Goal: Information Seeking & Learning: Check status

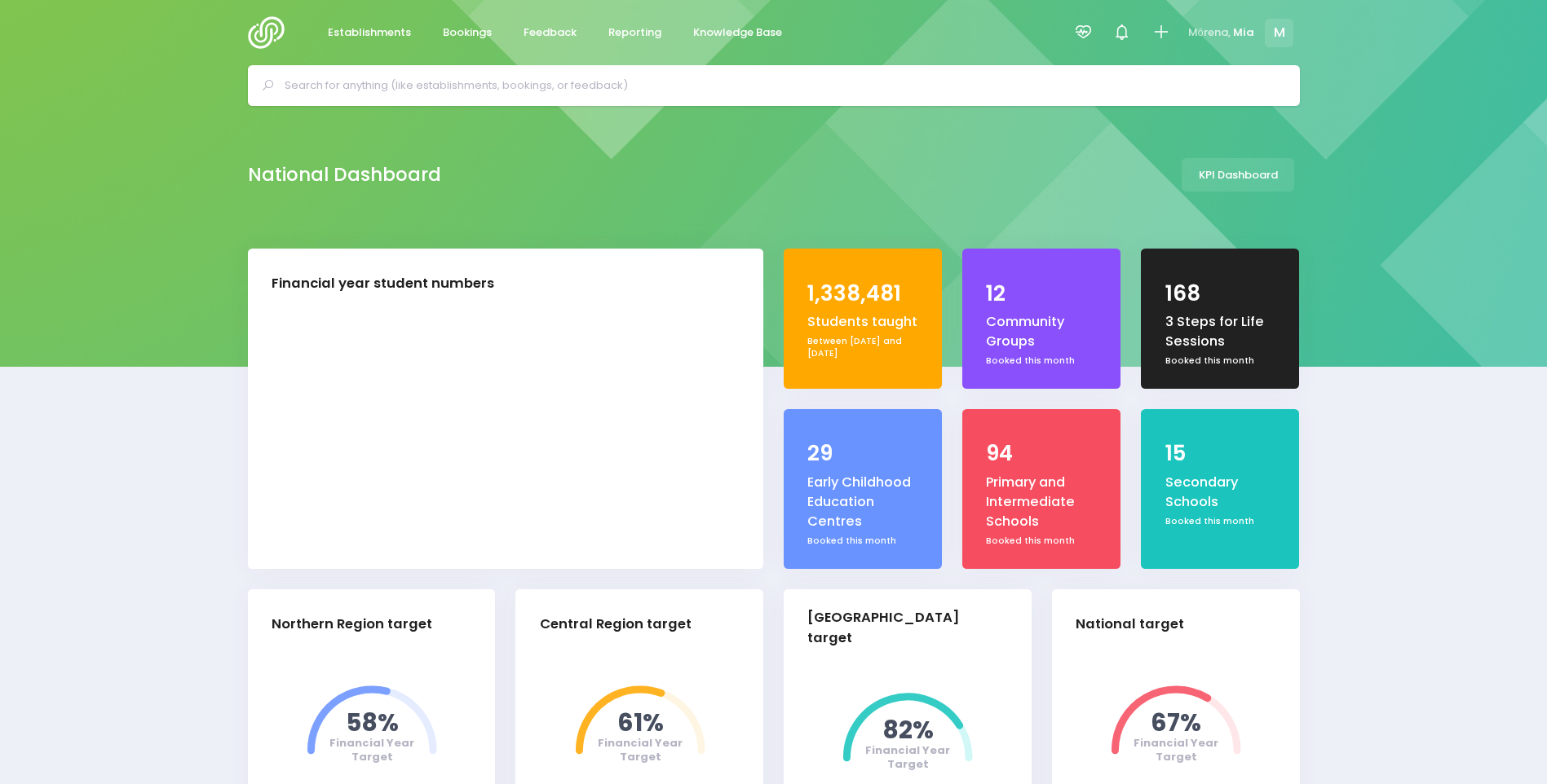
select select "5"
click at [1093, 24] on icon at bounding box center [1083, 32] width 19 height 19
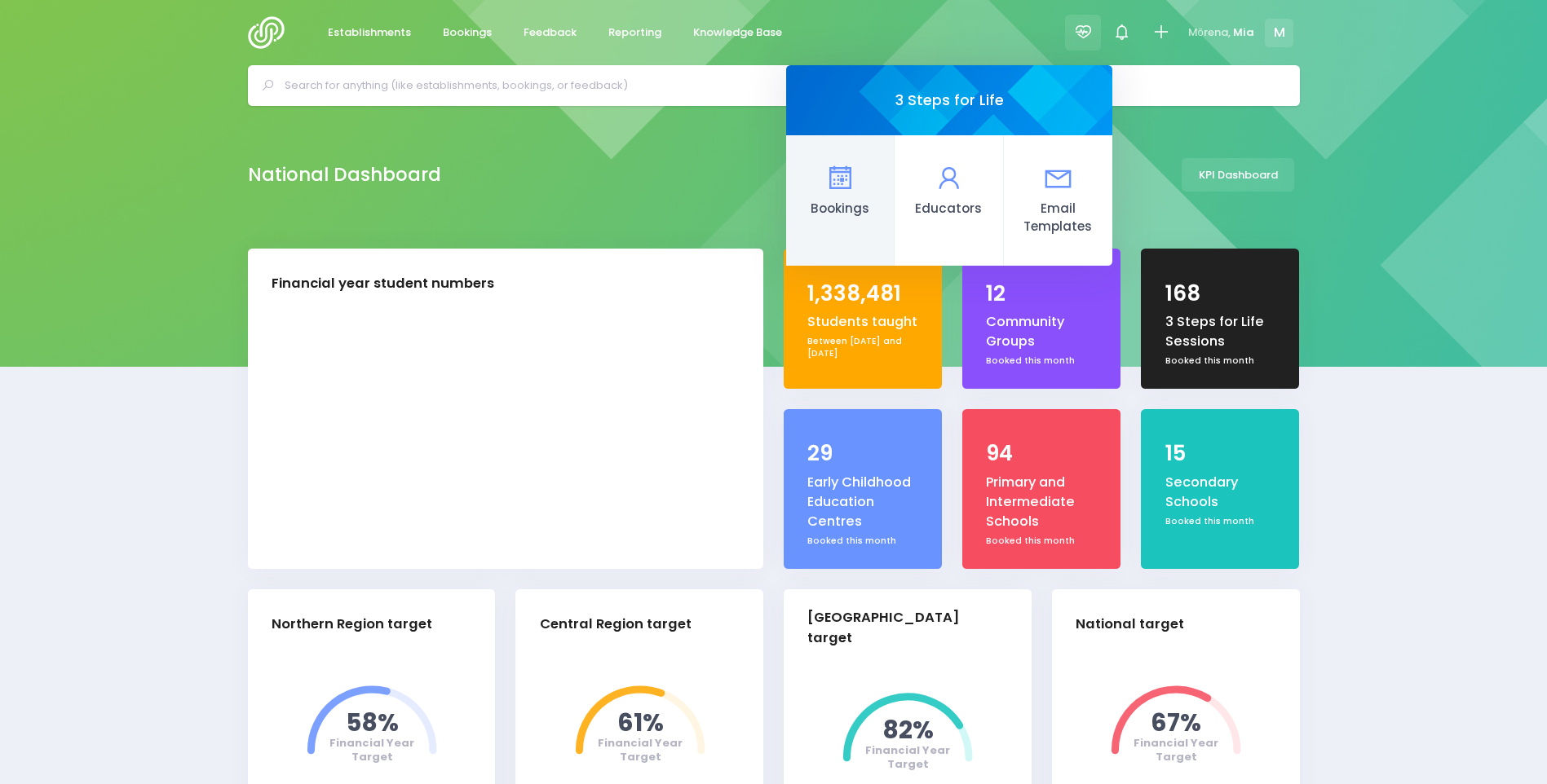
click at [822, 175] on link "Bookings" at bounding box center [841, 200] width 109 height 130
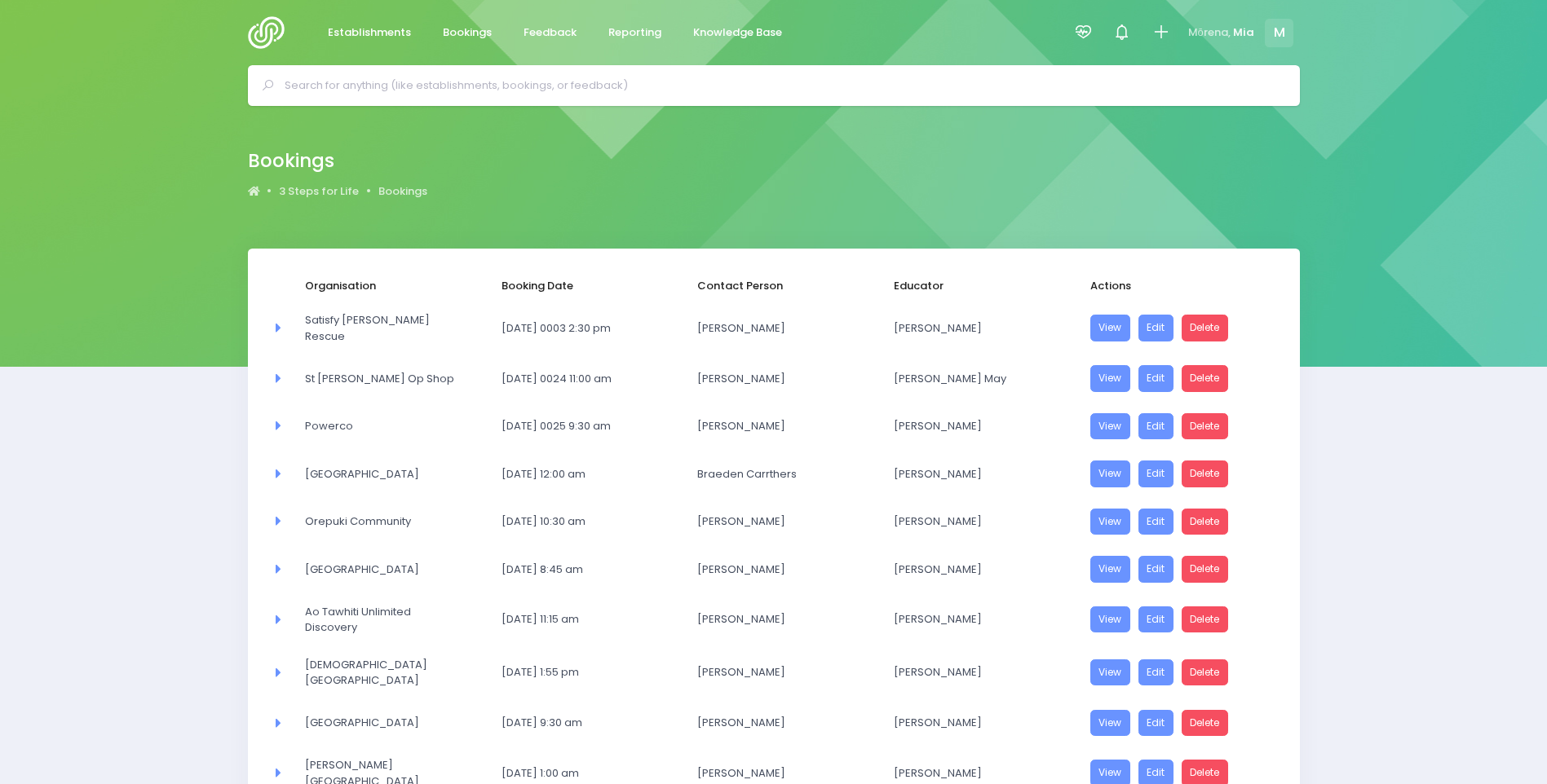
select select "20"
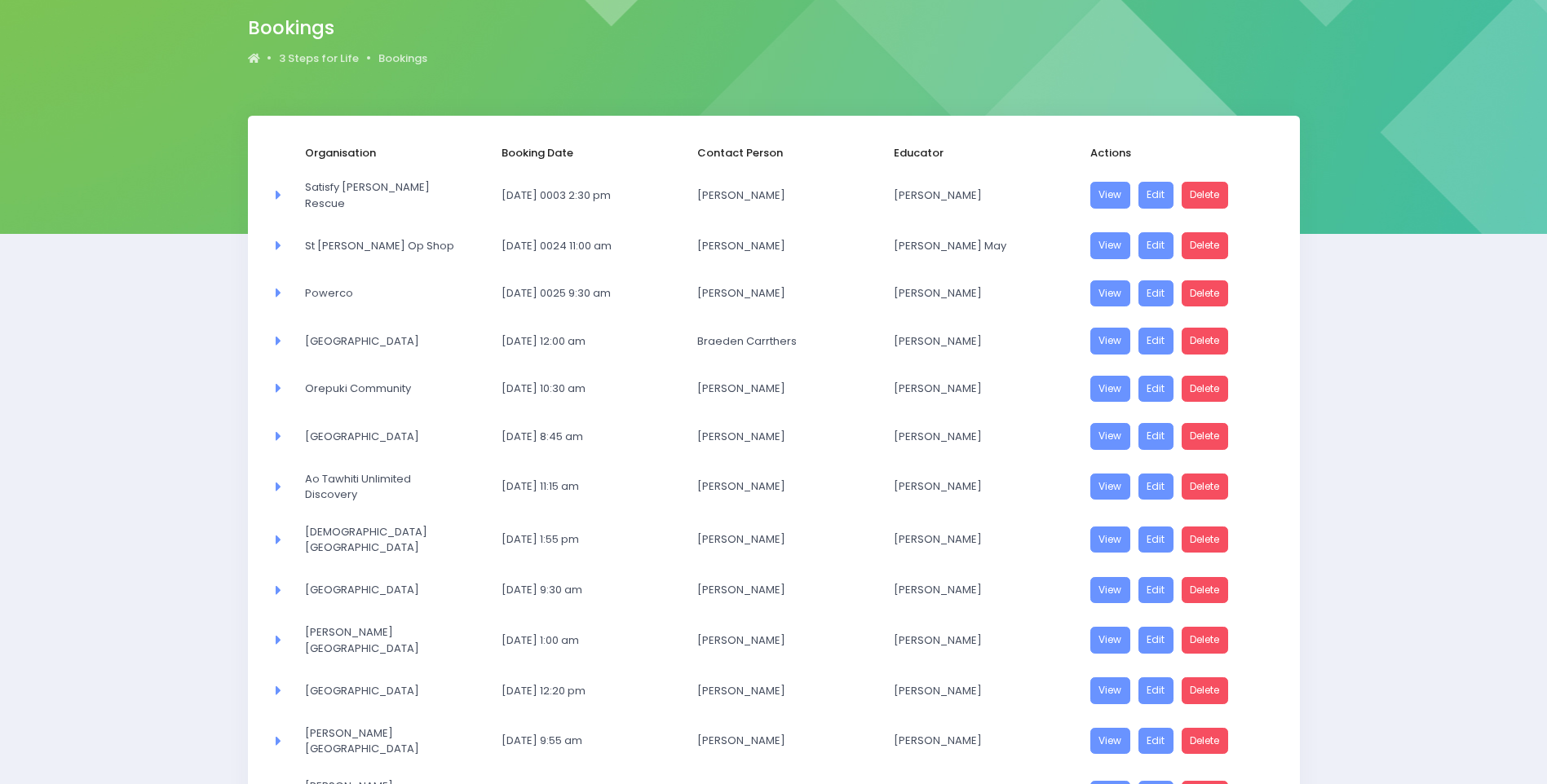
scroll to position [622, 0]
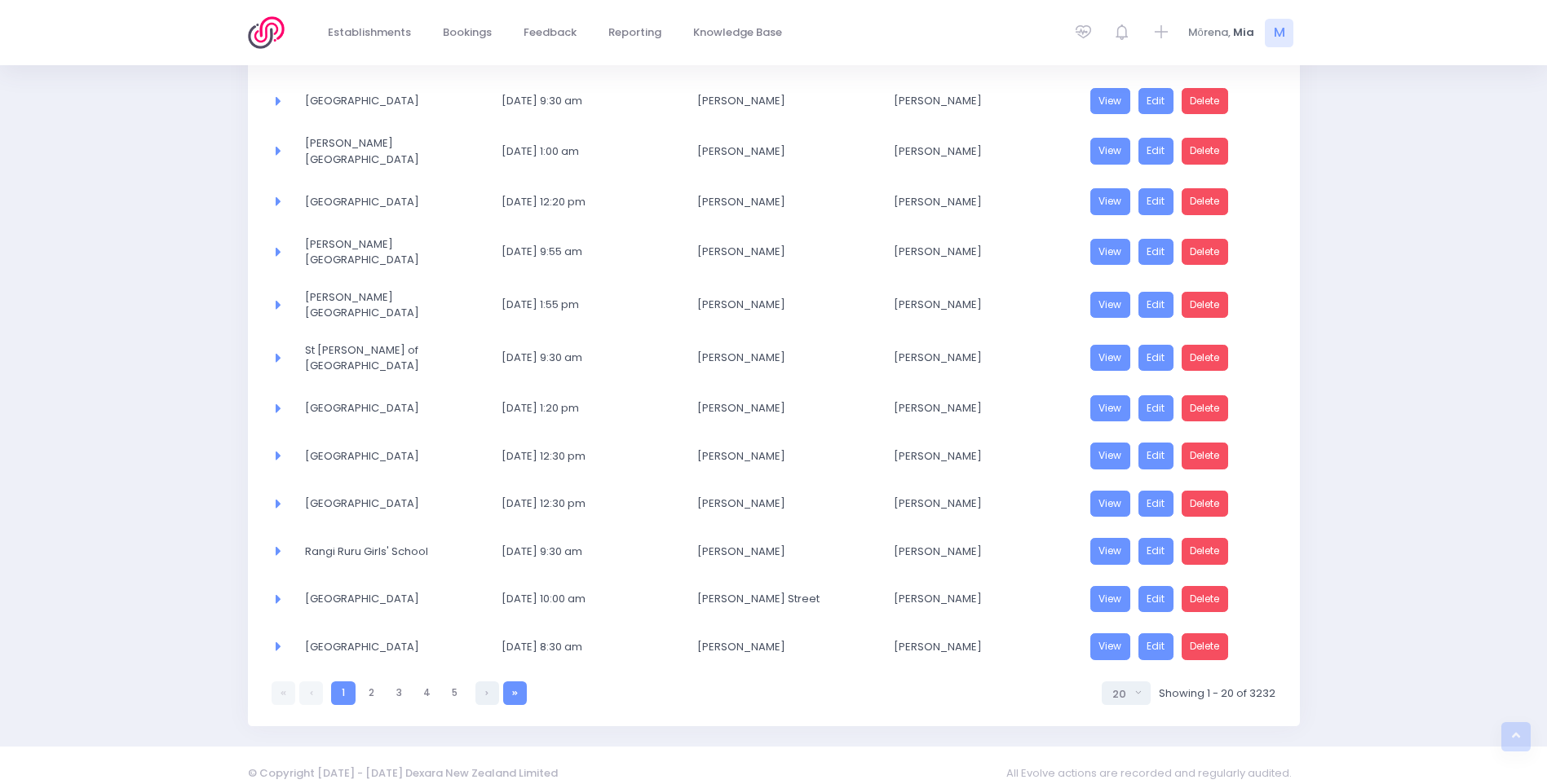
click at [512, 682] on link at bounding box center [515, 693] width 24 height 24
select select "20"
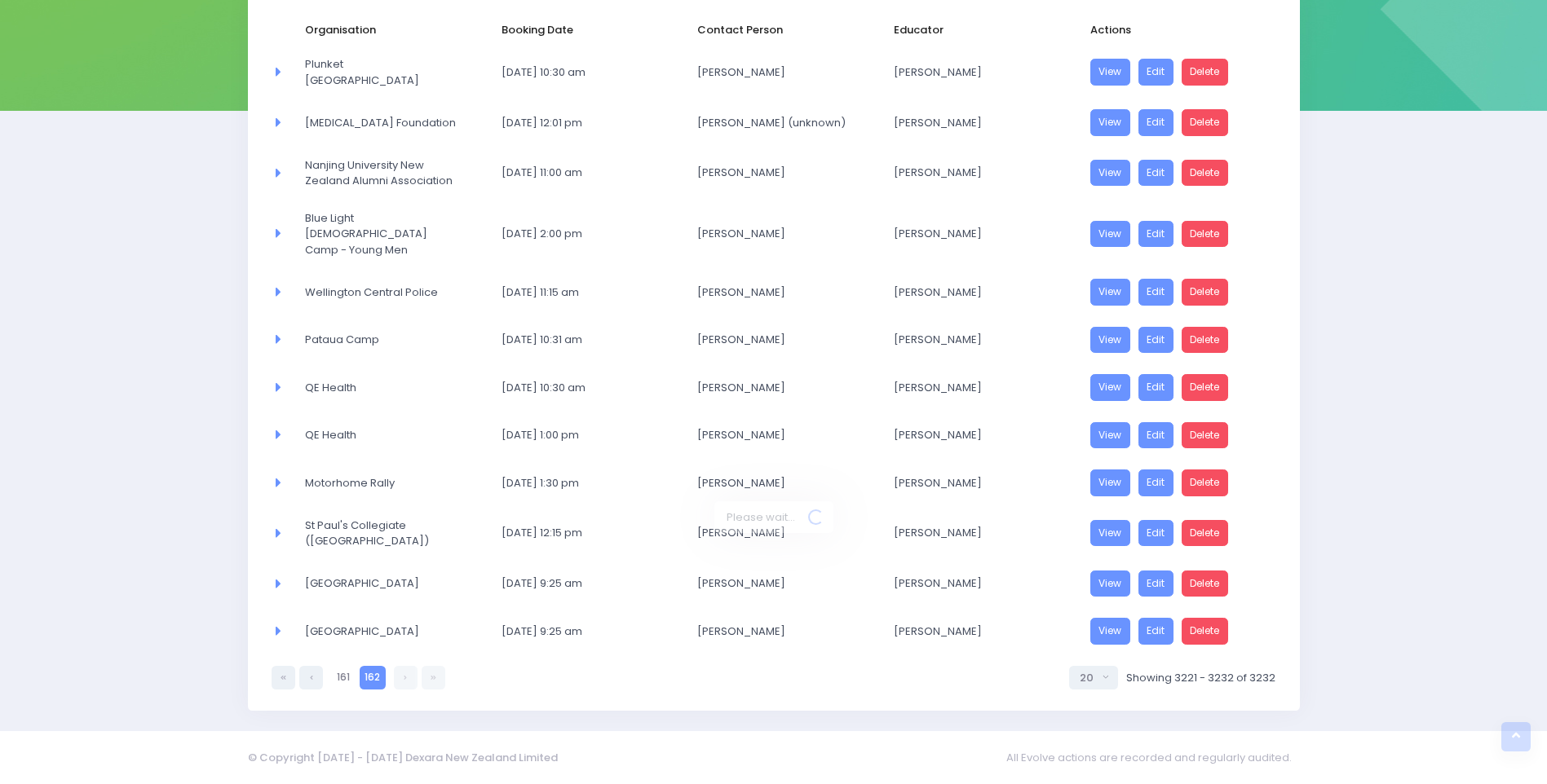
scroll to position [234, 0]
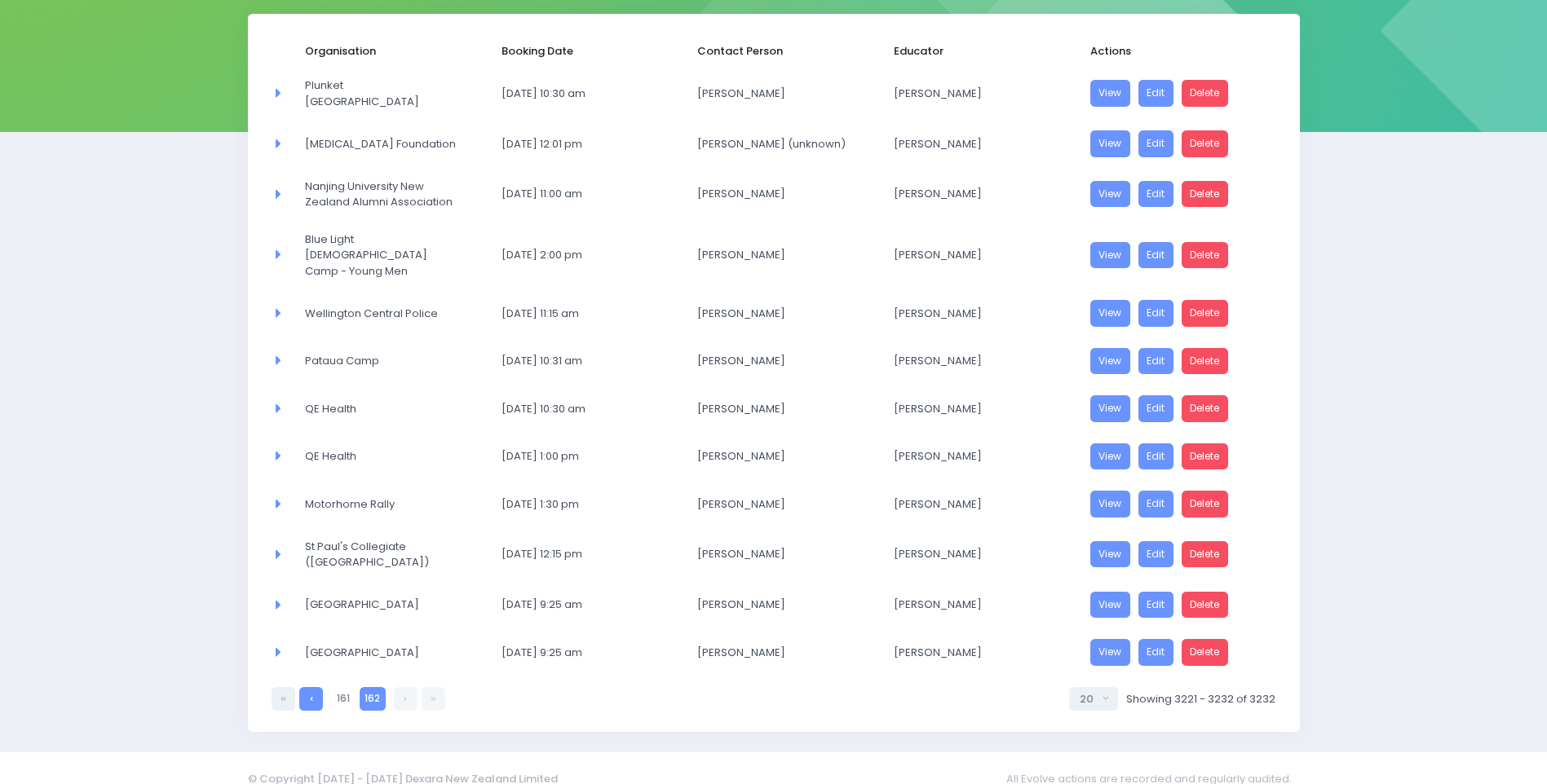
click at [314, 687] on link at bounding box center [311, 699] width 24 height 24
select select "20"
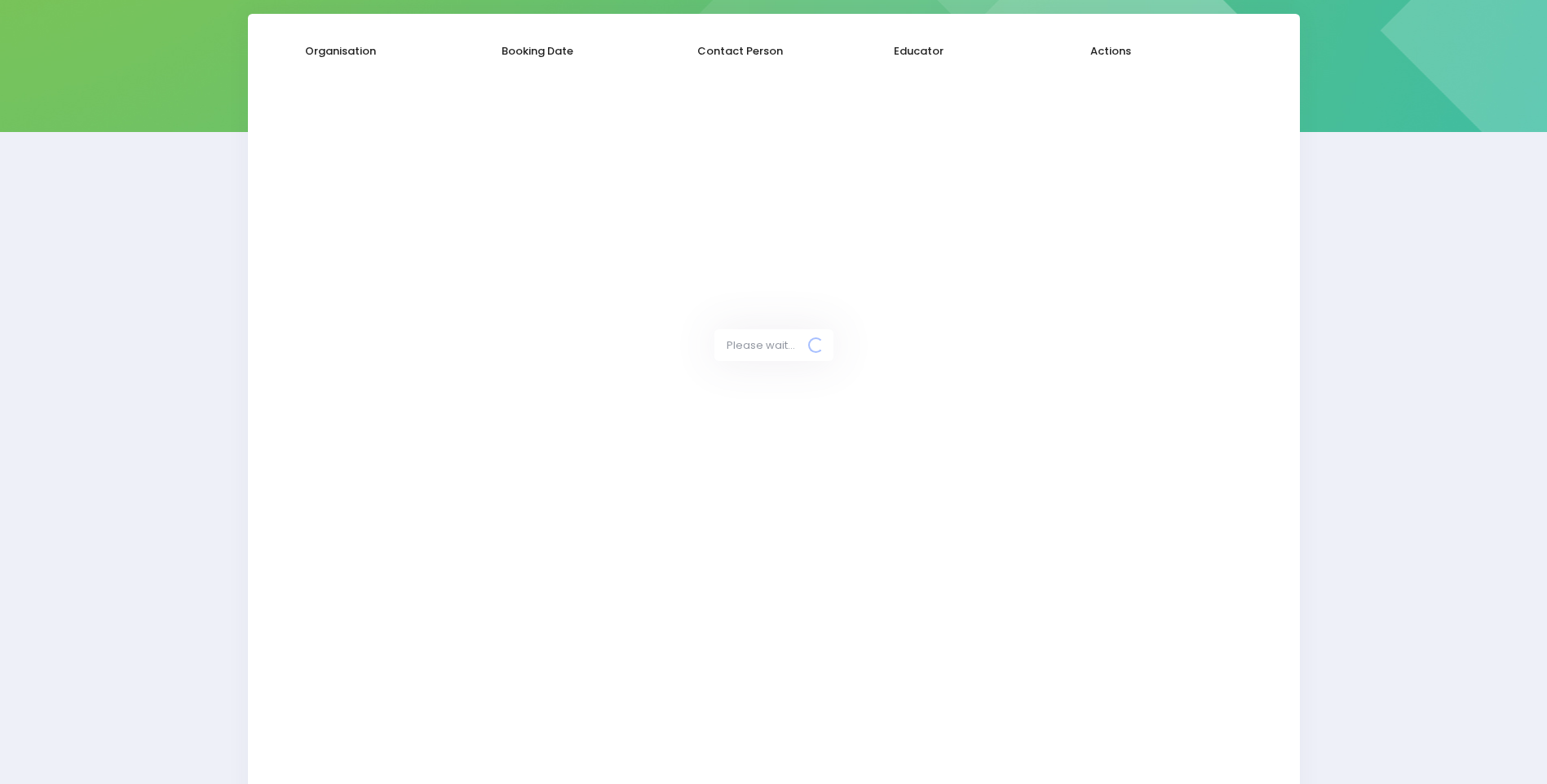
select select "20"
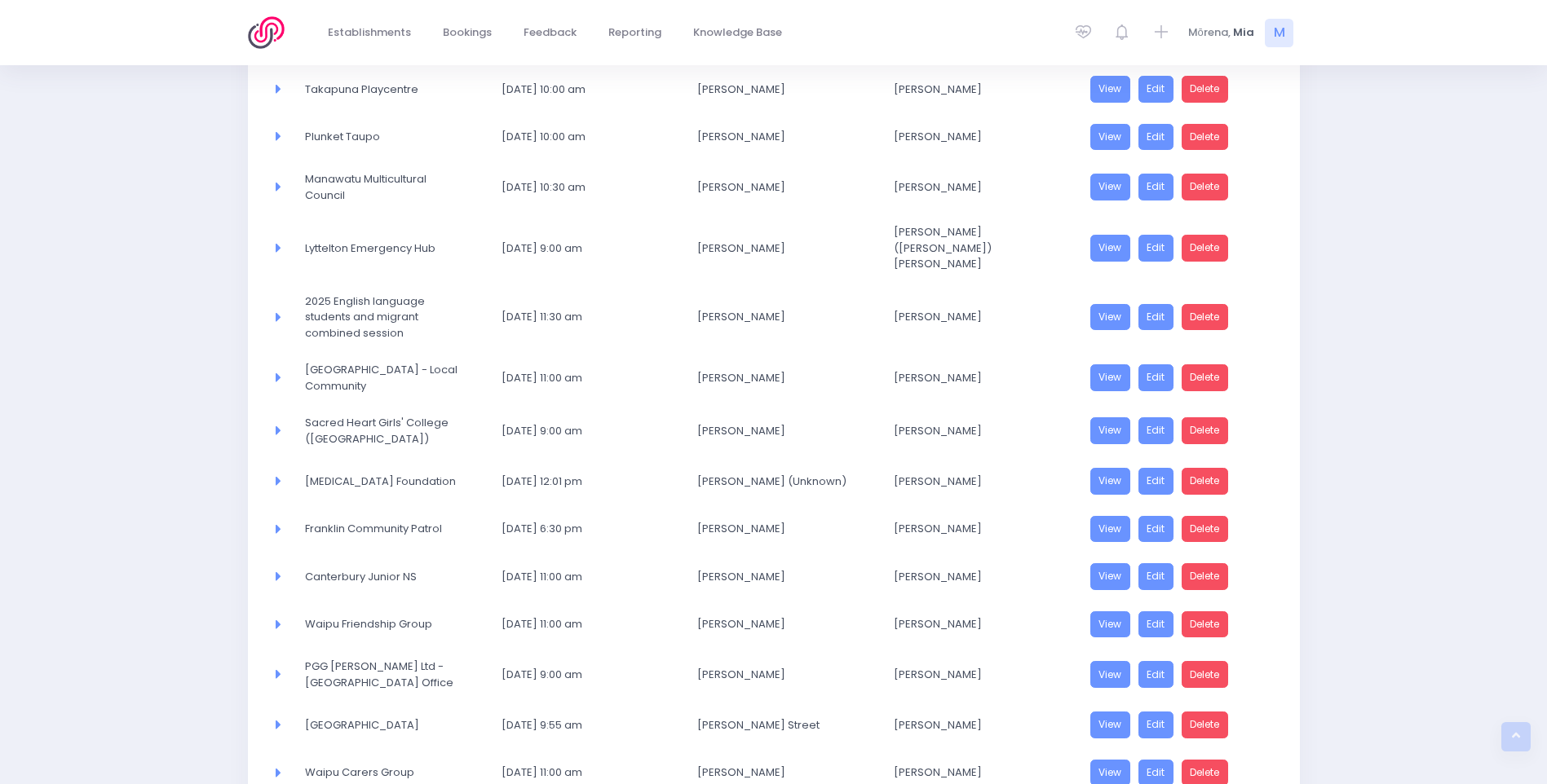
scroll to position [653, 0]
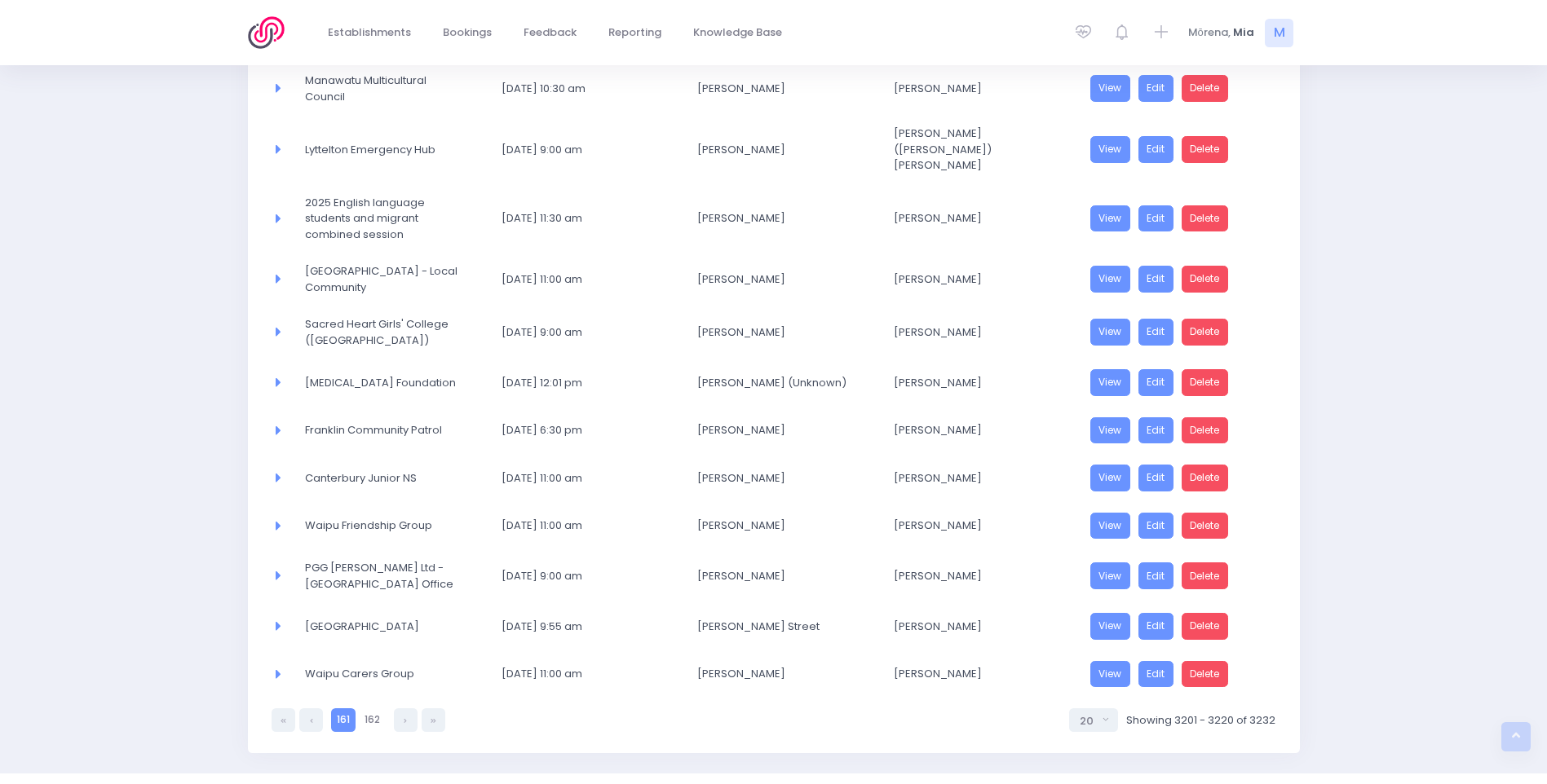
click at [299, 708] on ul "161 161 162" at bounding box center [359, 720] width 174 height 24
click at [309, 708] on link at bounding box center [311, 720] width 24 height 24
select select "20"
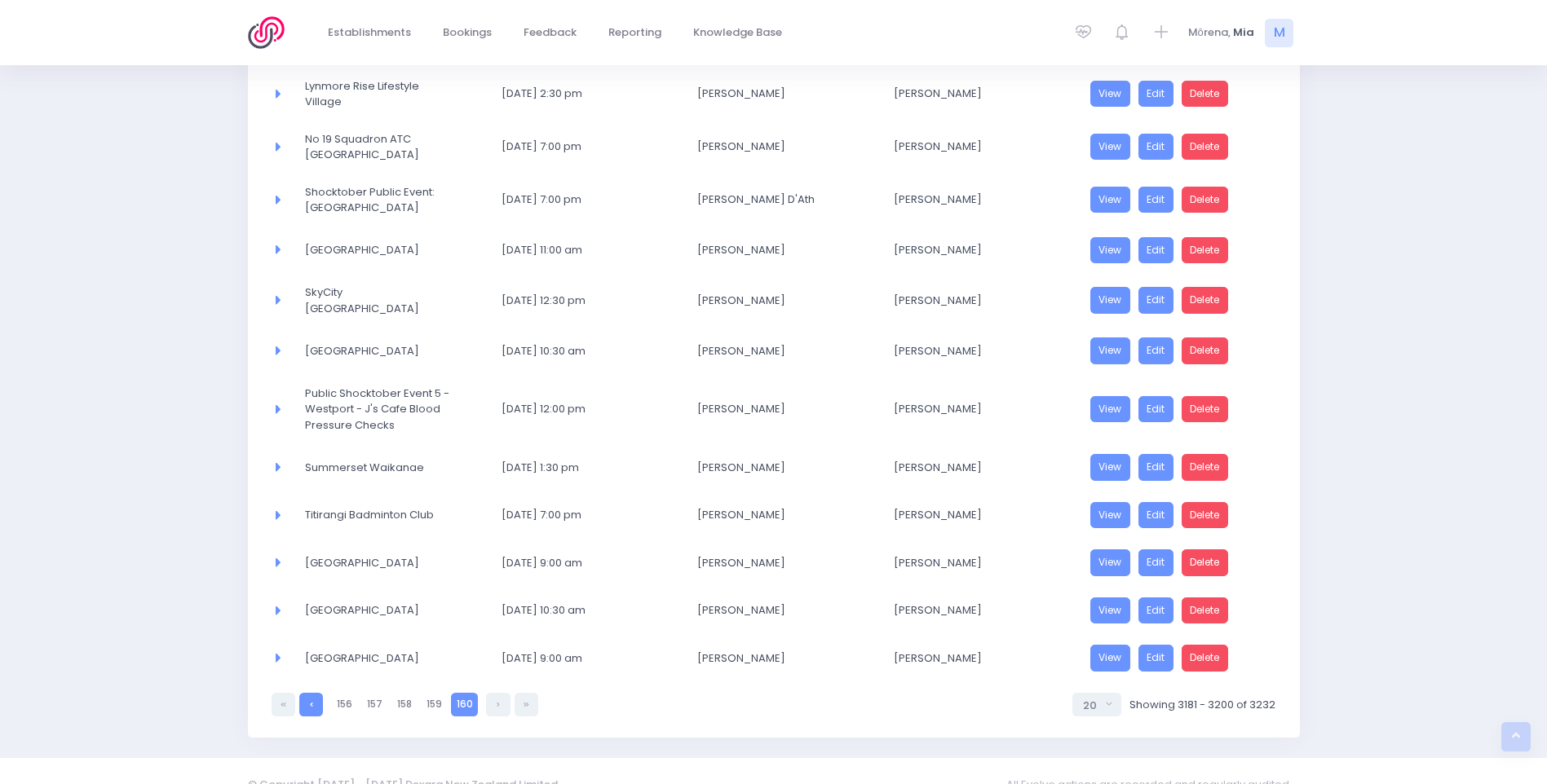
click at [316, 693] on link at bounding box center [311, 704] width 24 height 24
select select "20"
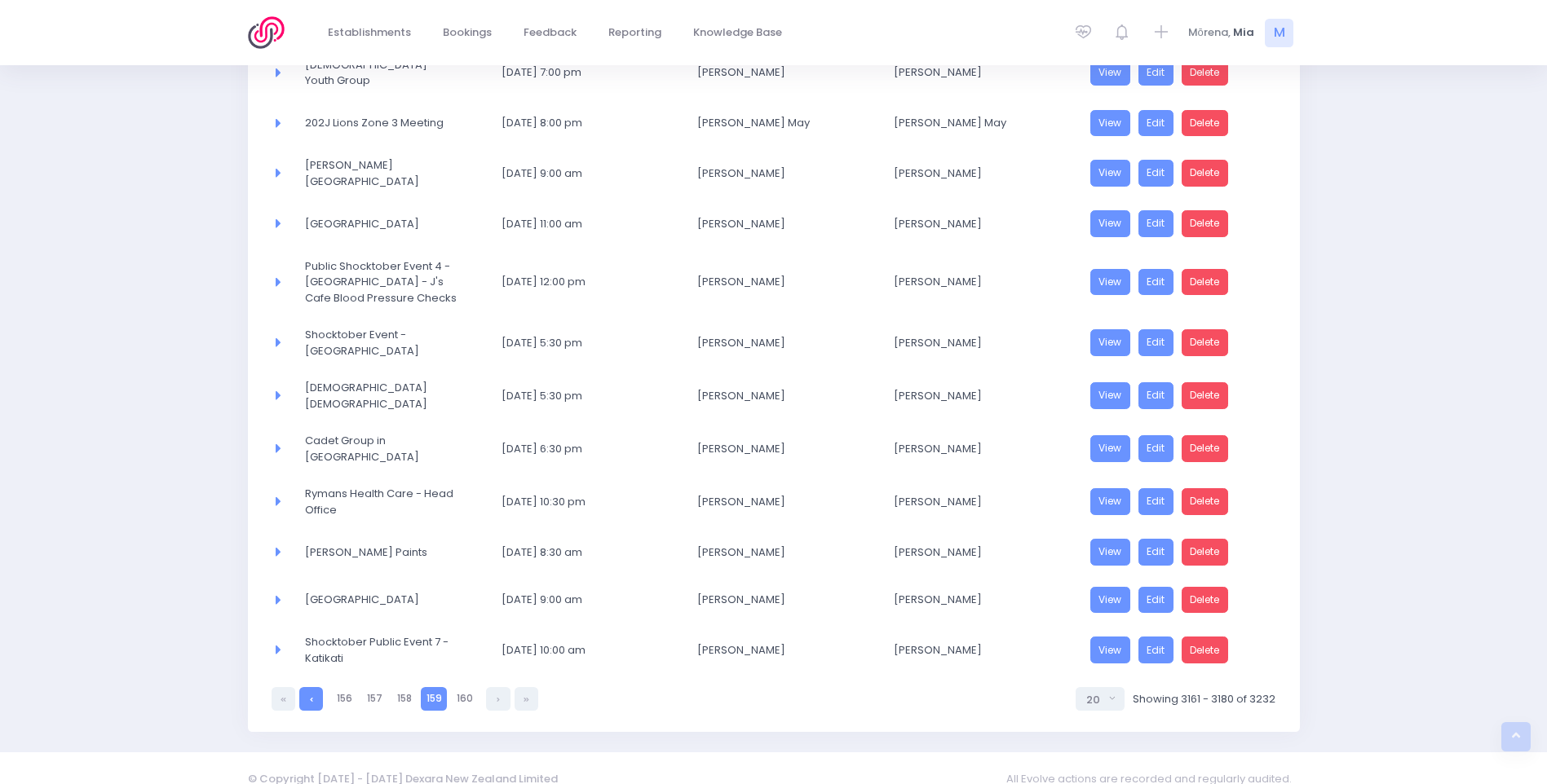
click at [310, 687] on link at bounding box center [311, 699] width 24 height 24
select select "20"
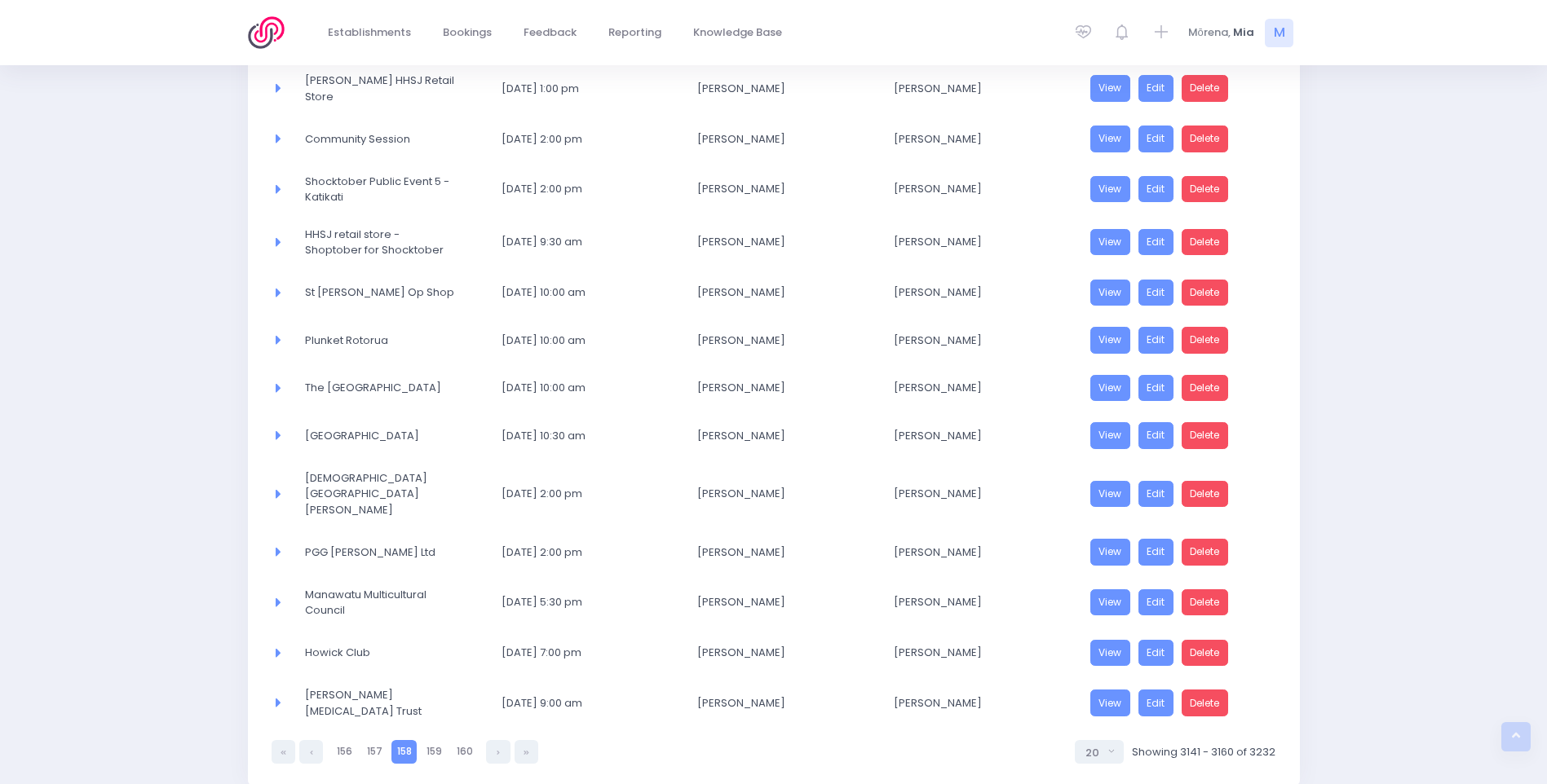
click at [308, 741] on link at bounding box center [311, 752] width 24 height 24
select select "20"
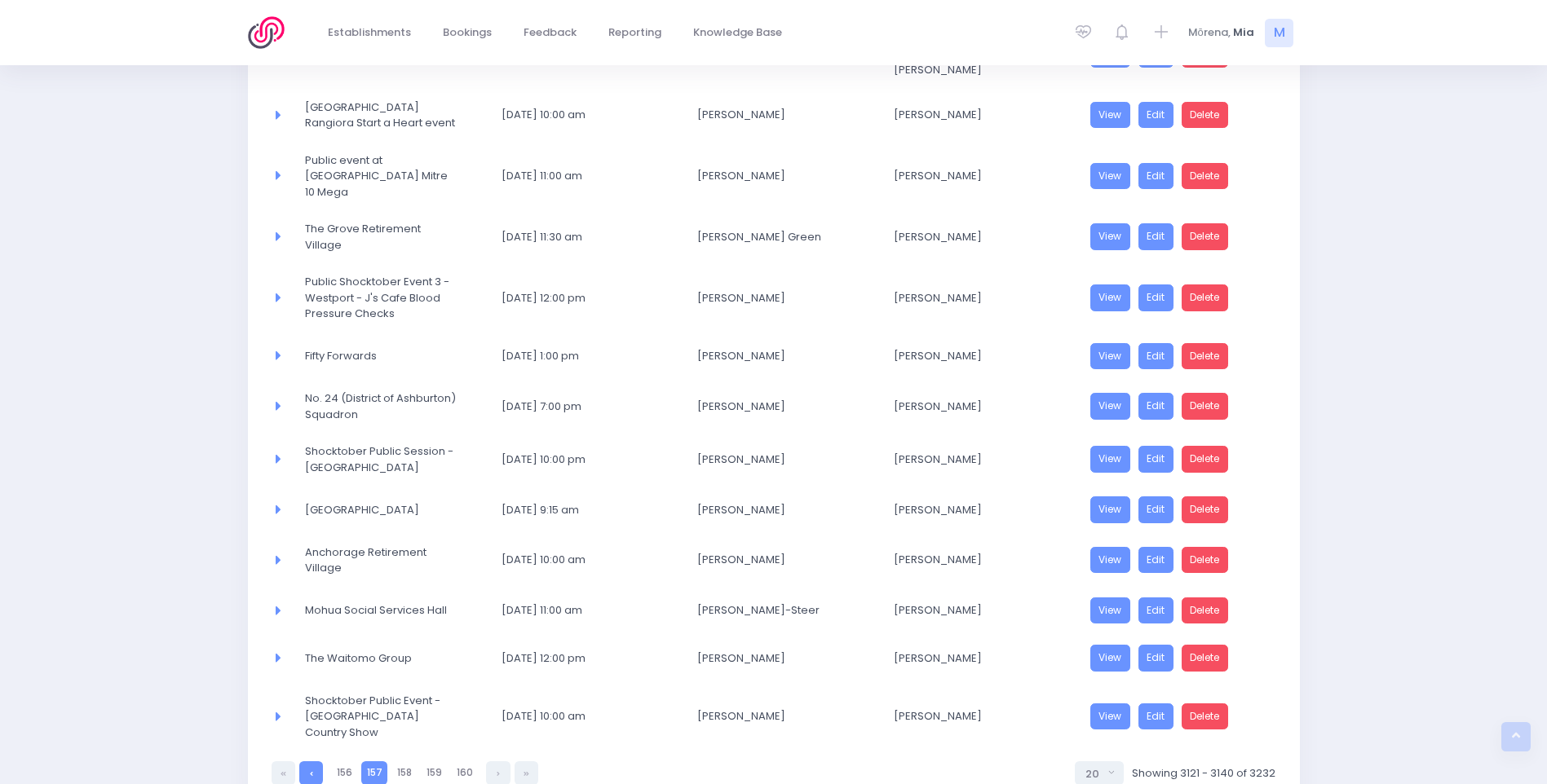
click at [304, 761] on link at bounding box center [311, 773] width 24 height 24
select select "20"
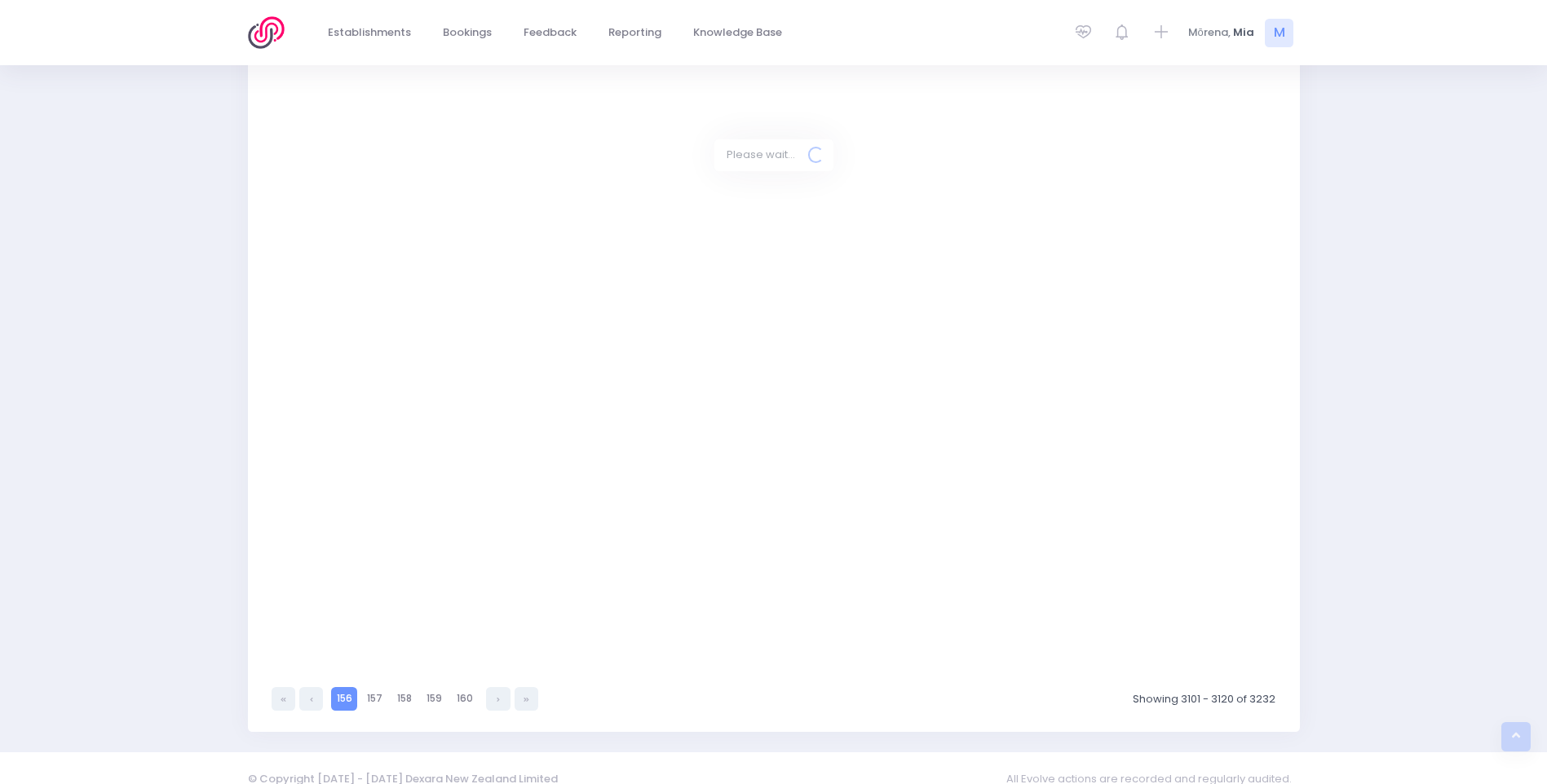
select select "20"
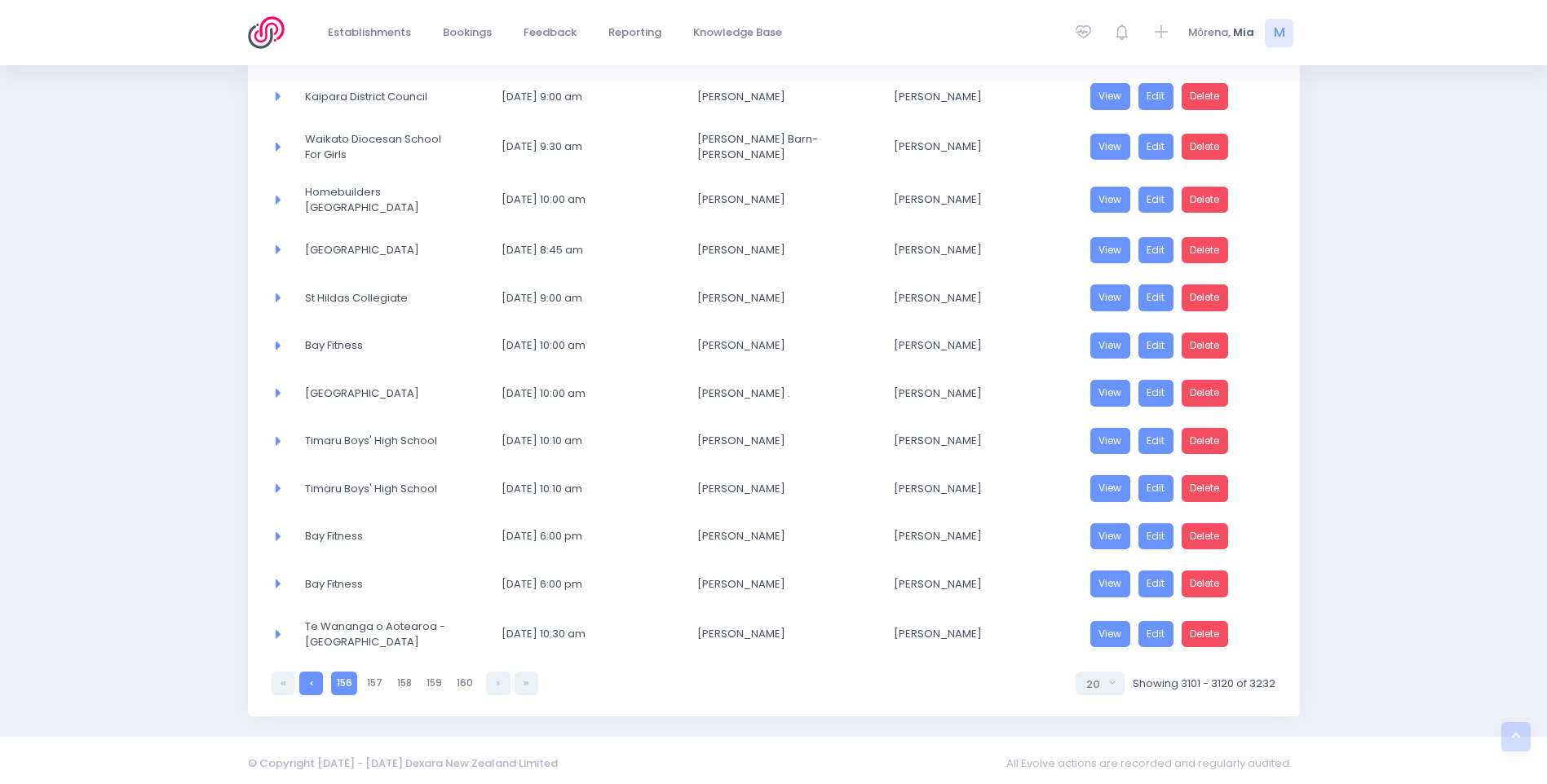
click at [312, 672] on link at bounding box center [311, 684] width 24 height 24
select select "20"
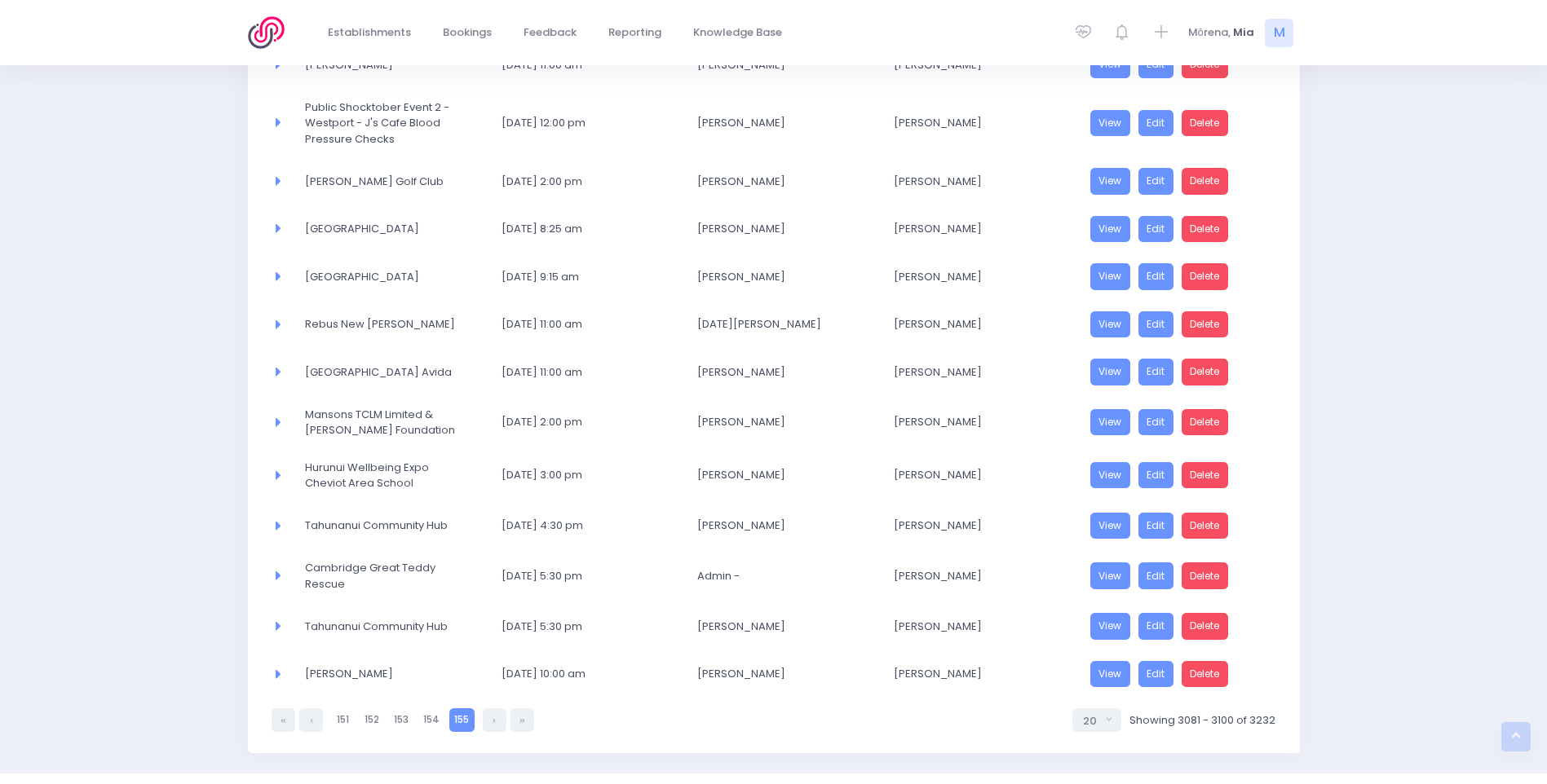
click at [311, 671] on span "[PERSON_NAME]" at bounding box center [381, 674] width 152 height 16
click at [312, 722] on link at bounding box center [311, 720] width 24 height 24
select select "20"
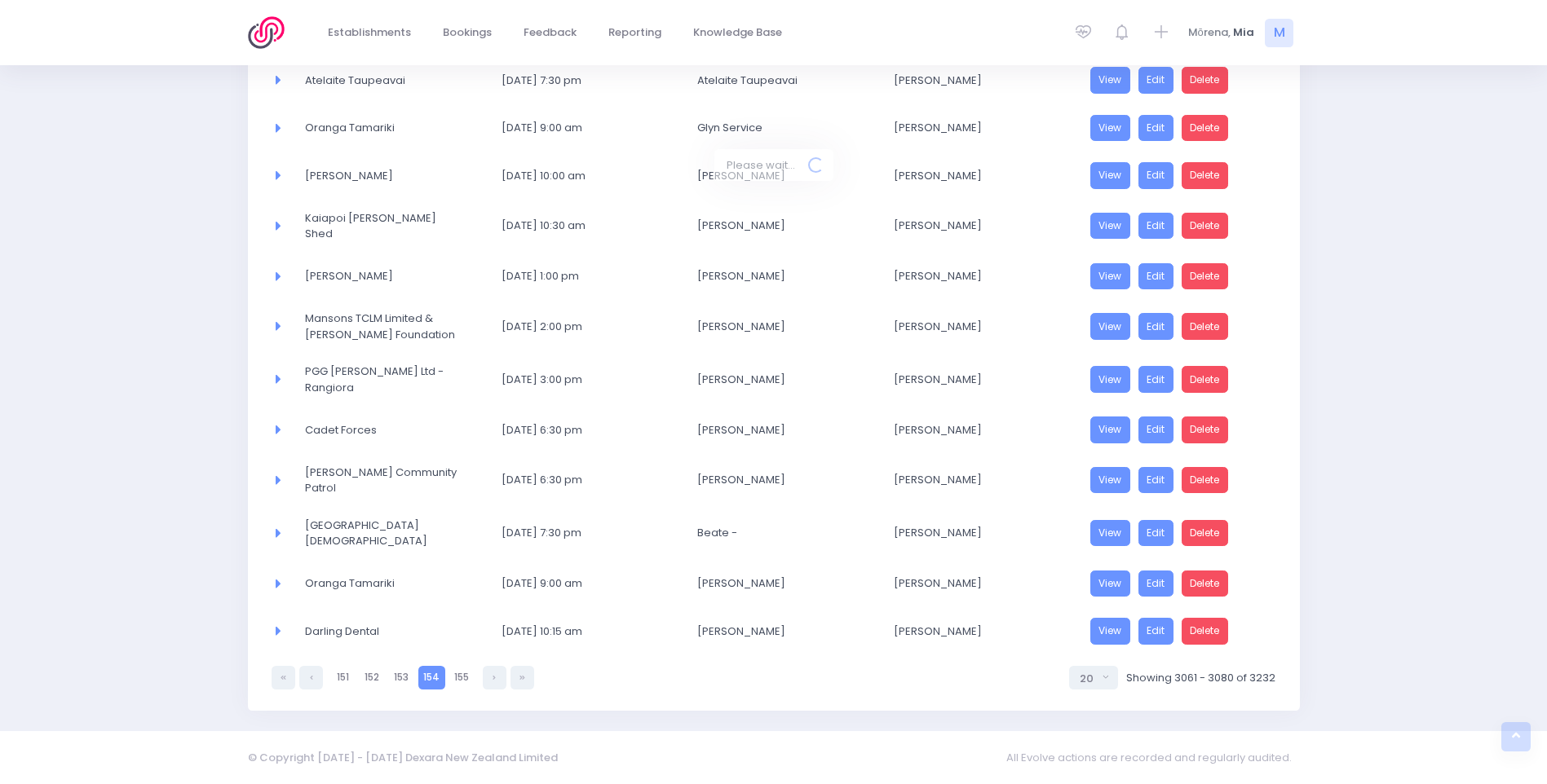
scroll to position [622, 0]
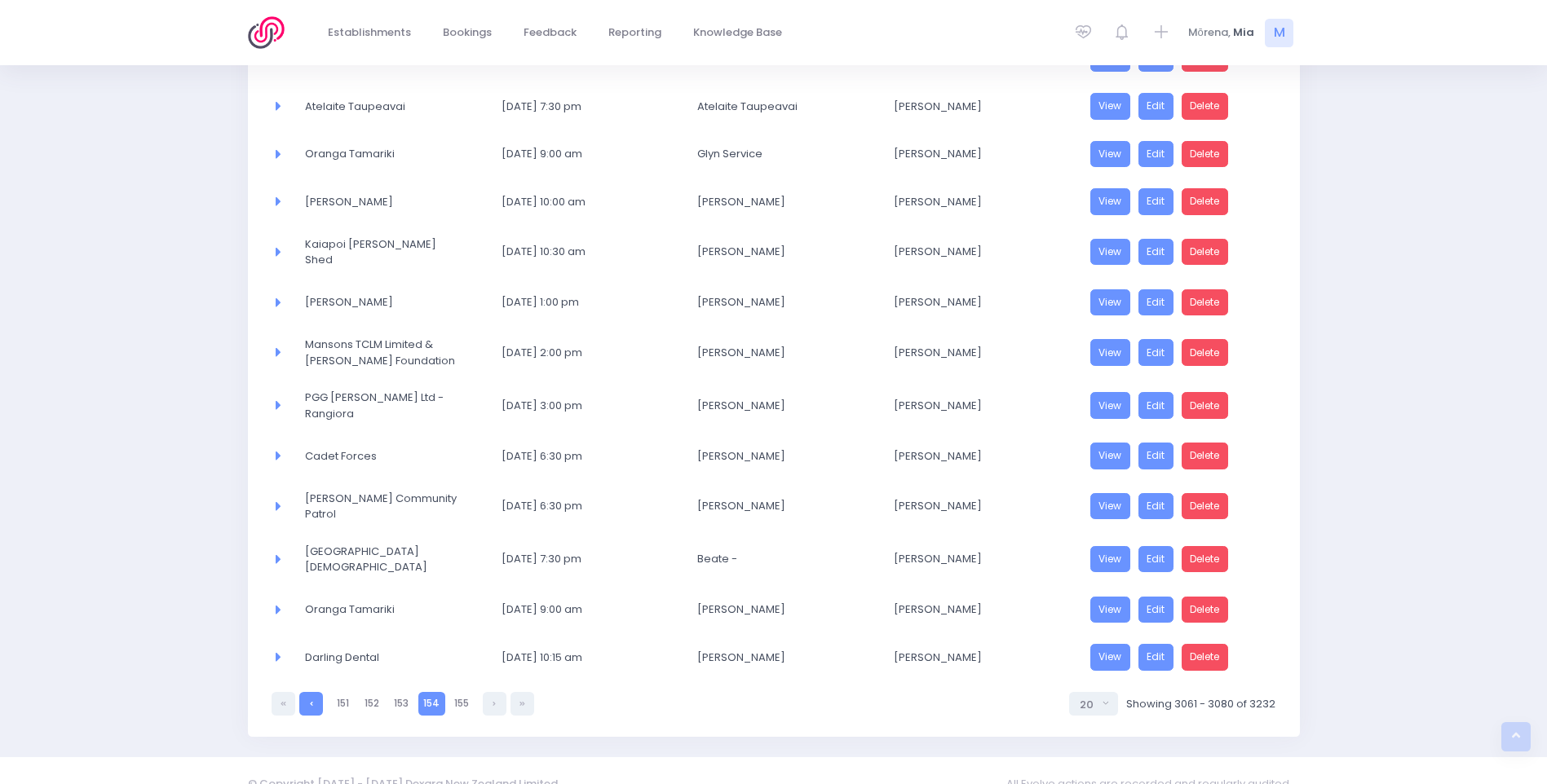
click at [312, 703] on icon at bounding box center [312, 703] width 4 height 0
select select "20"
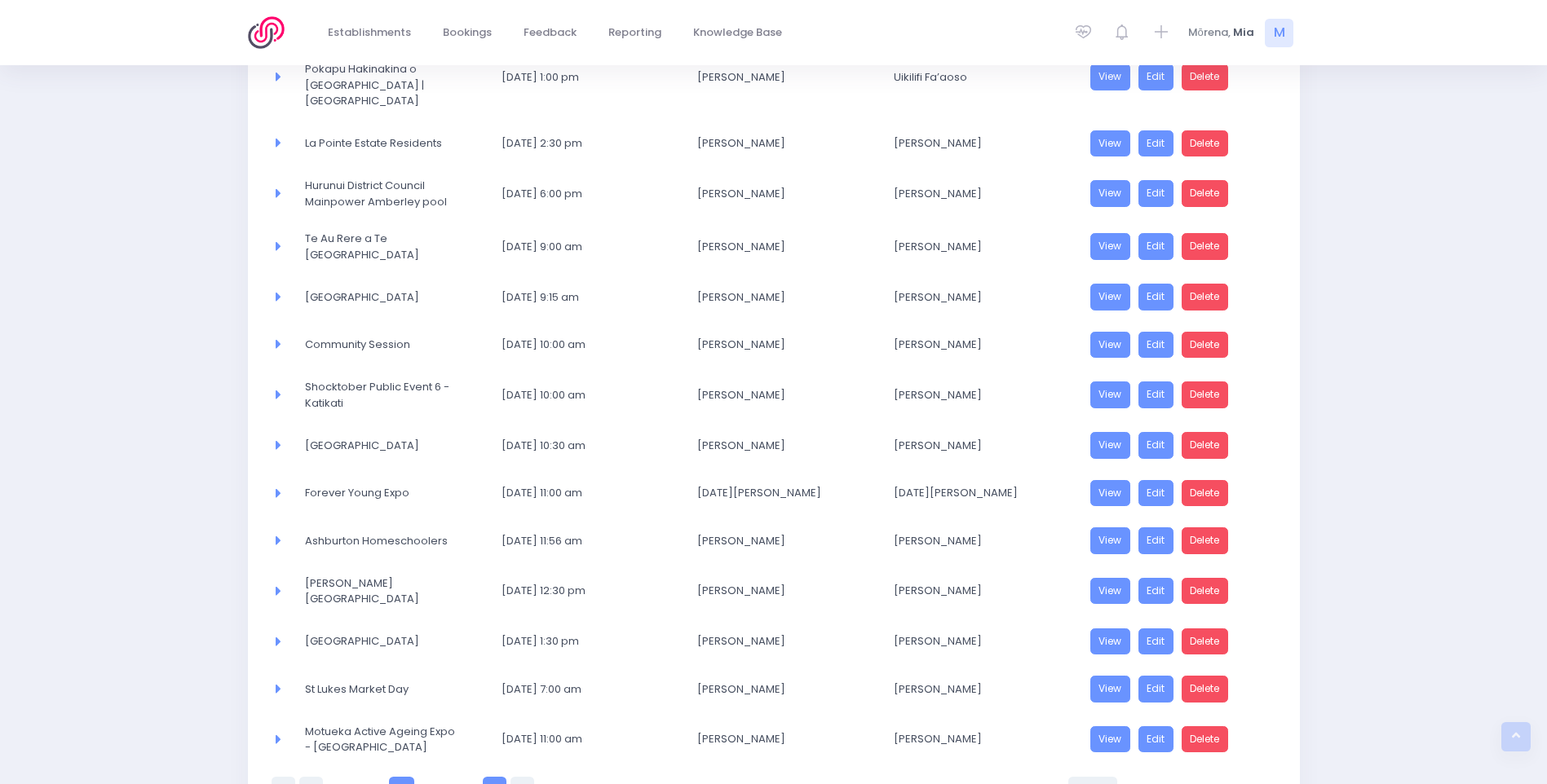
click at [492, 777] on link at bounding box center [495, 789] width 24 height 24
select select "20"
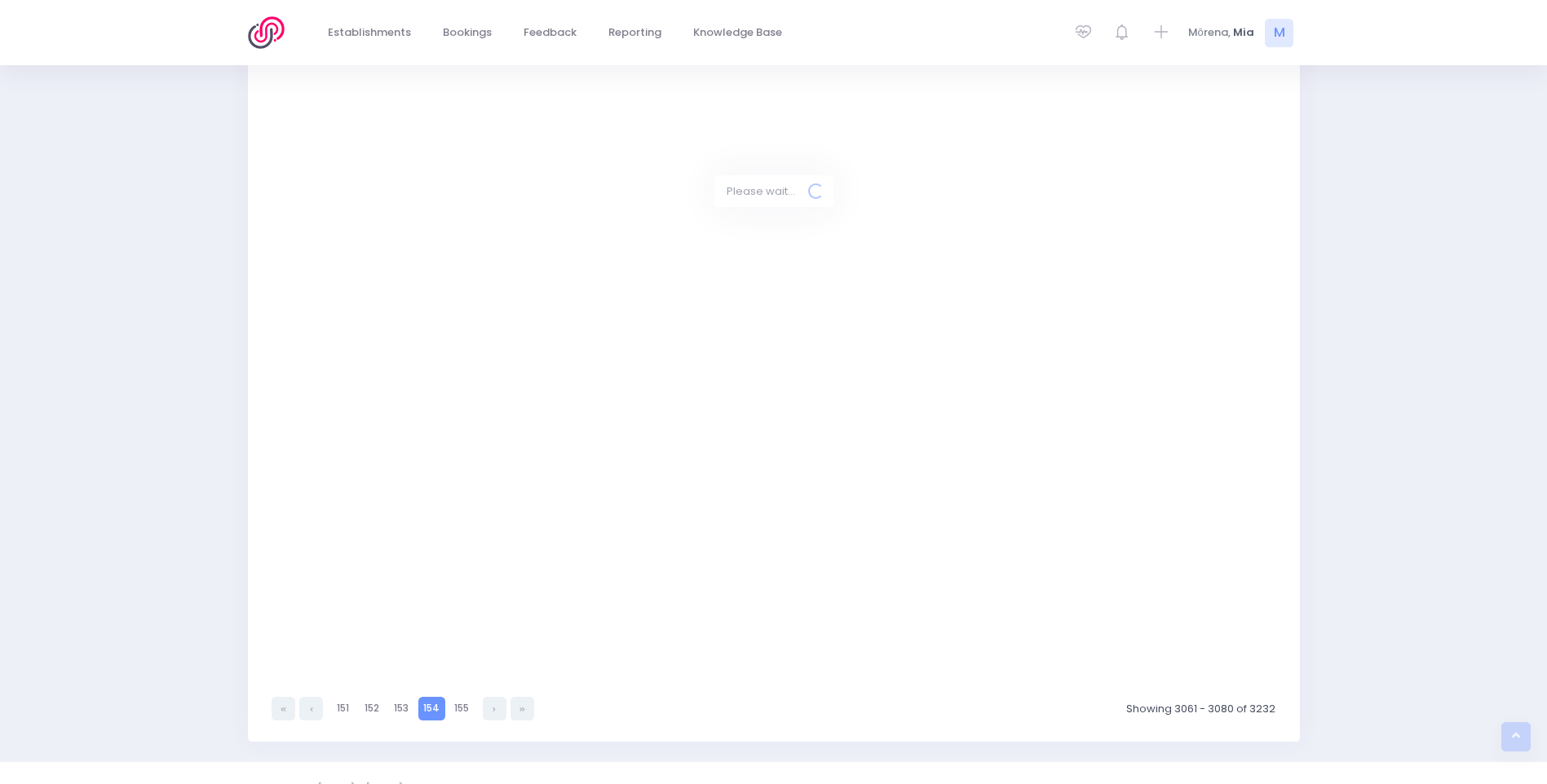
select select "20"
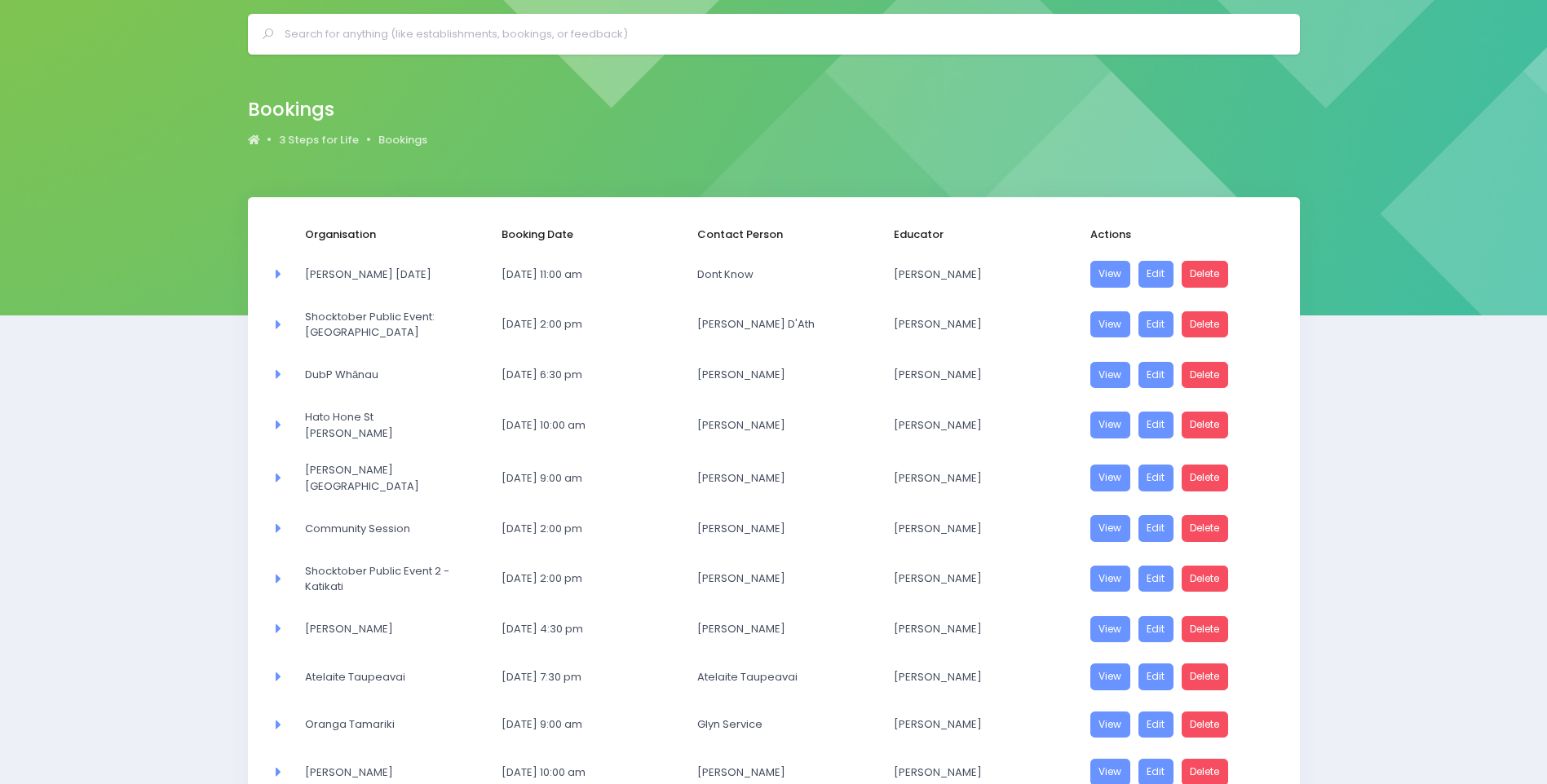
scroll to position [0, 0]
